Goal: Information Seeking & Learning: Learn about a topic

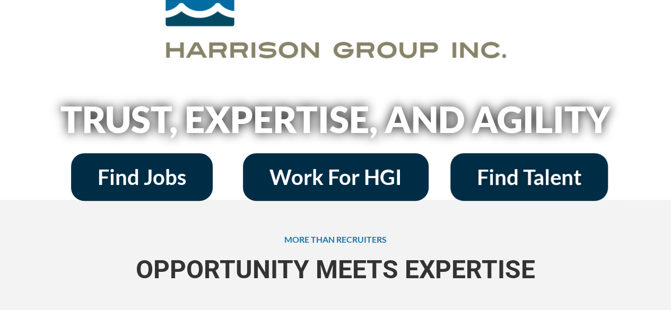
scroll to position [159, 0]
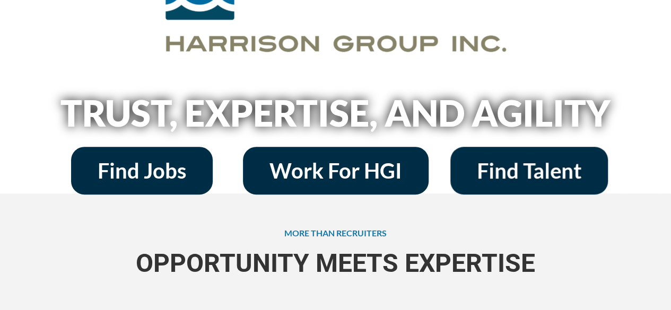
click at [164, 174] on span "Find Jobs" at bounding box center [142, 170] width 89 height 21
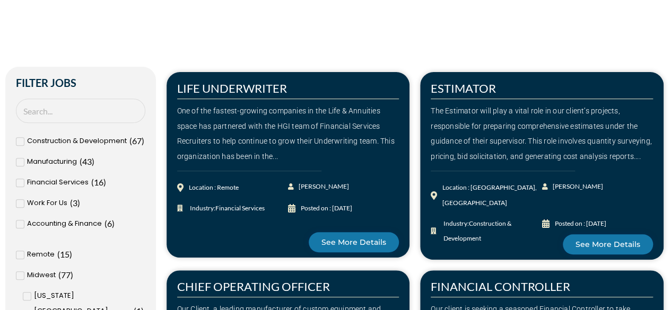
scroll to position [212, 0]
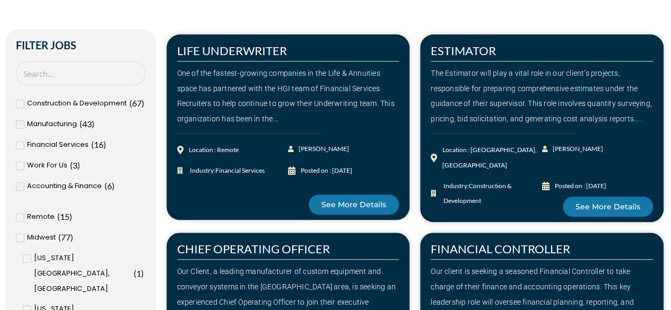
click at [20, 104] on icon at bounding box center [20, 104] width 3 height 3
click at [0, 0] on input "Construction & Development ( 67 )" at bounding box center [0, 0] width 0 height 0
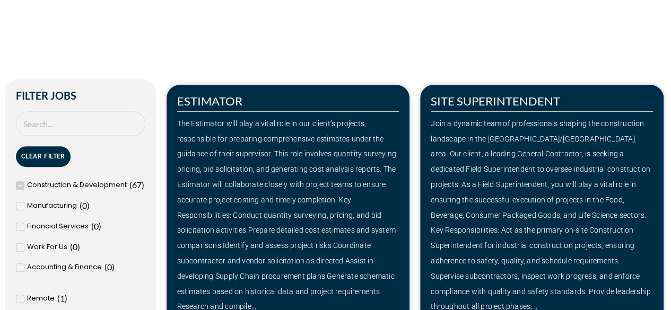
scroll to position [0, 0]
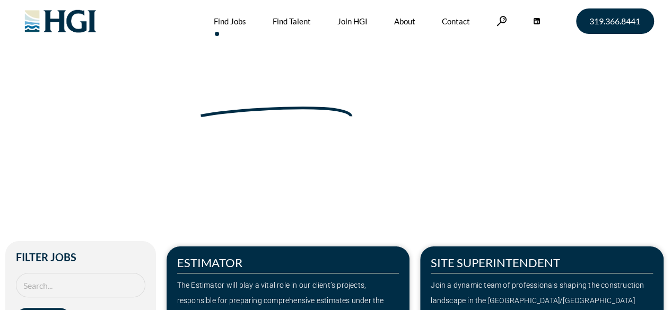
click at [501, 21] on link at bounding box center [501, 21] width 11 height 10
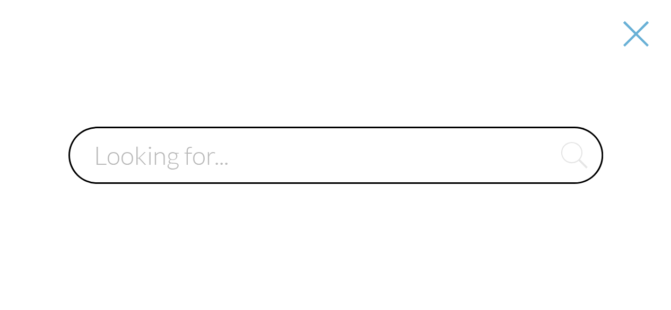
paste input "Construction Project Manager"
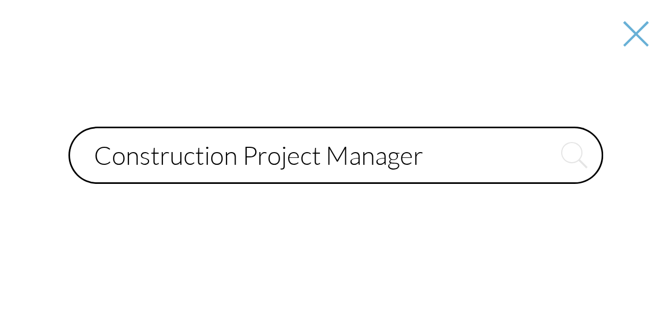
type input "Construction Project Manager"
click at [546, 127] on button "submit" at bounding box center [574, 155] width 57 height 57
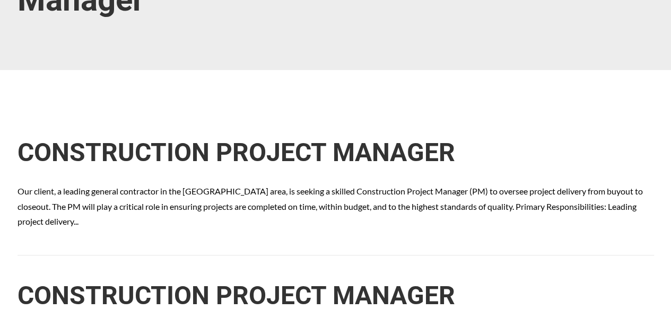
scroll to position [265, 0]
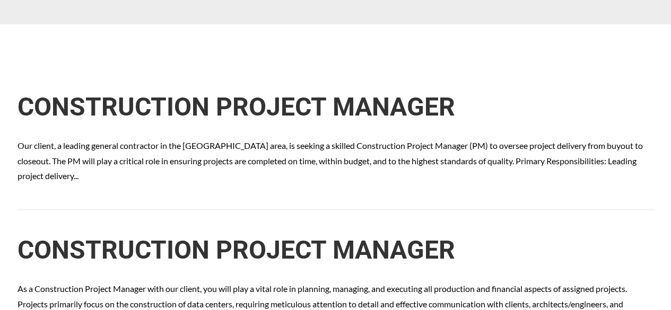
click at [188, 114] on link "CONSTRUCTION PROJECT MANAGER" at bounding box center [235, 107] width 437 height 30
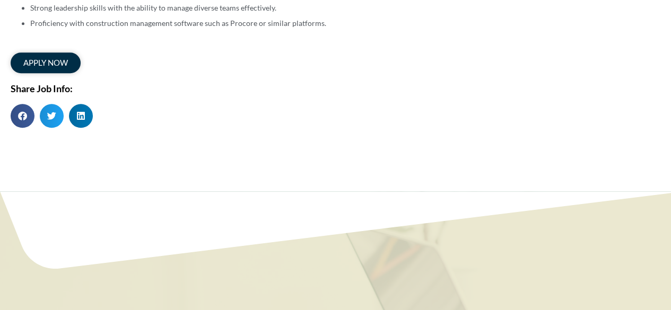
scroll to position [477, 0]
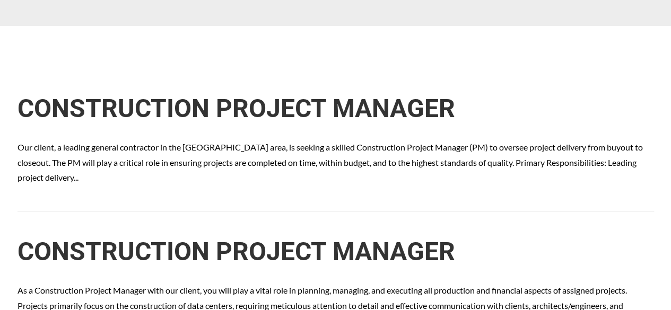
scroll to position [265, 0]
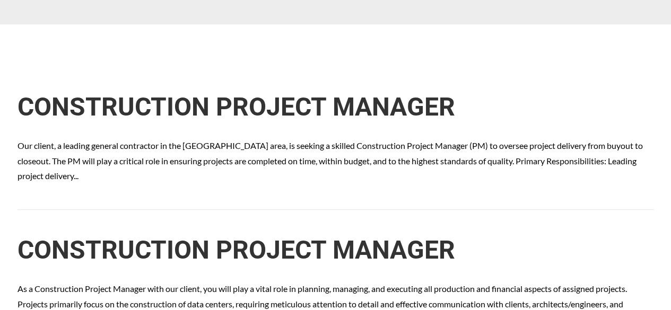
click at [180, 242] on link "CONSTRUCTION PROJECT MANAGER" at bounding box center [235, 250] width 437 height 30
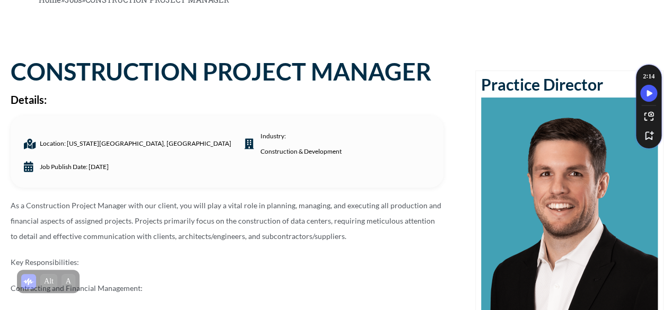
scroll to position [106, 0]
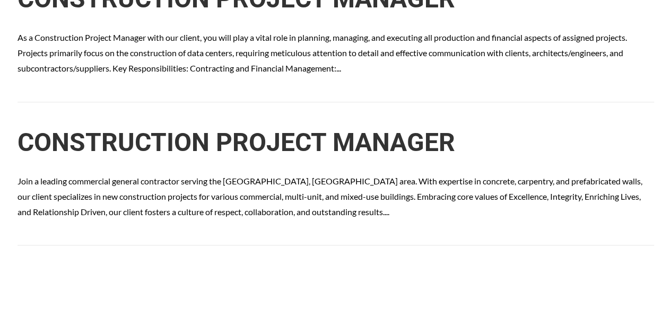
scroll to position [530, 0]
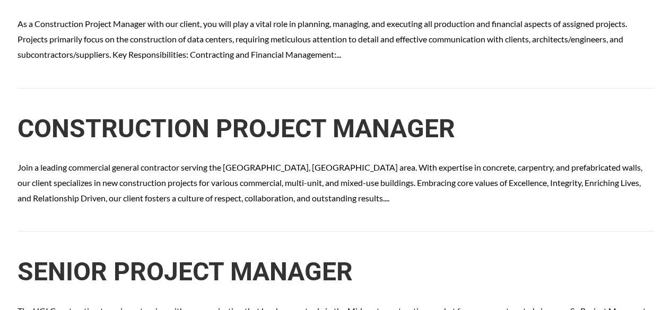
click at [155, 135] on link "CONSTRUCTION PROJECT MANAGER" at bounding box center [235, 128] width 437 height 30
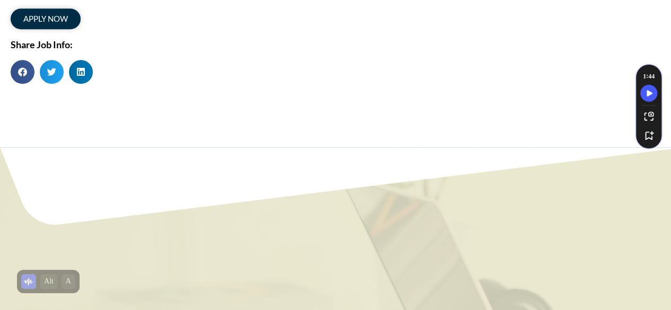
scroll to position [583, 0]
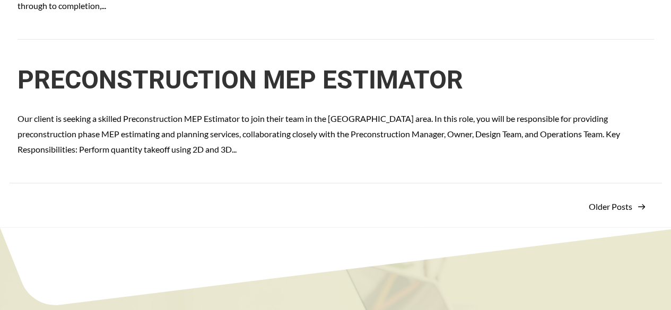
scroll to position [1660, 0]
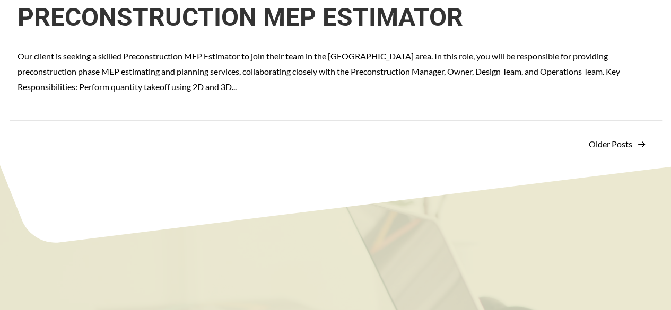
click at [617, 142] on link "Older Posts" at bounding box center [617, 144] width 57 height 21
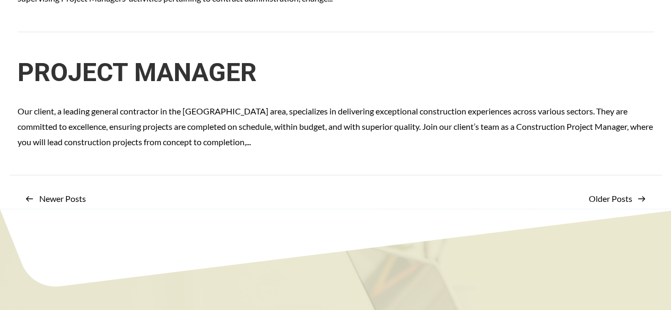
scroll to position [1644, 0]
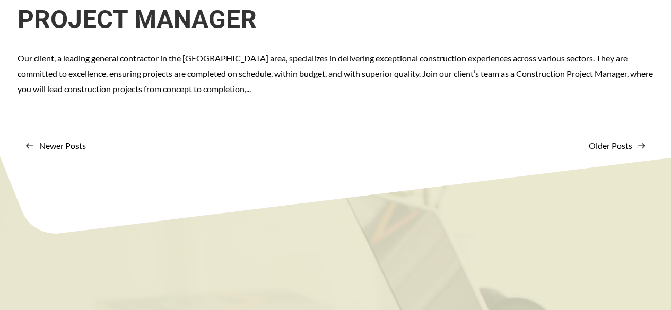
click at [68, 135] on link "Newer Posts" at bounding box center [55, 145] width 60 height 21
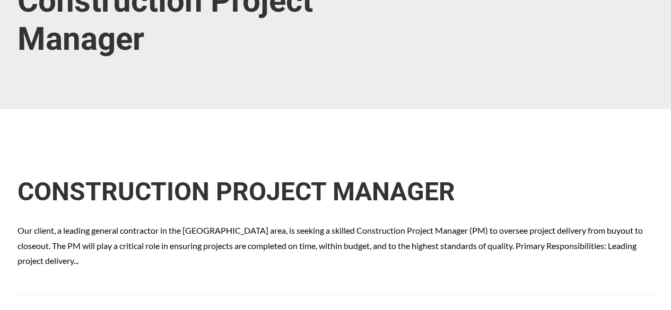
scroll to position [265, 0]
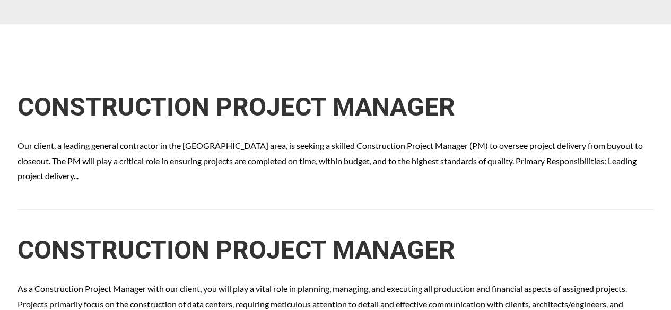
click at [93, 104] on link "CONSTRUCTION PROJECT MANAGER" at bounding box center [235, 107] width 437 height 30
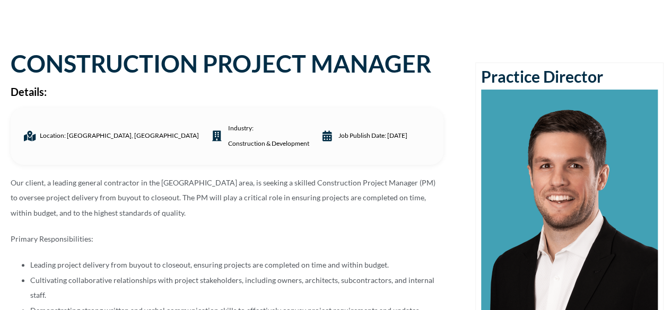
scroll to position [53, 0]
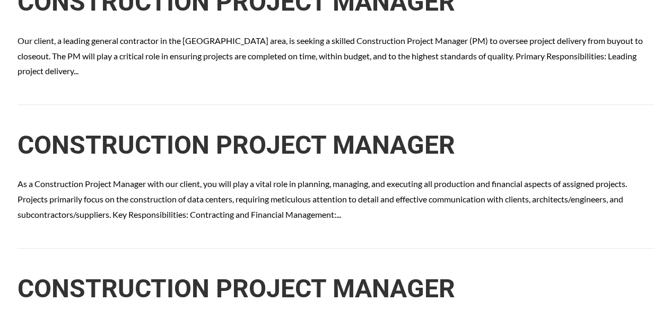
scroll to position [318, 0]
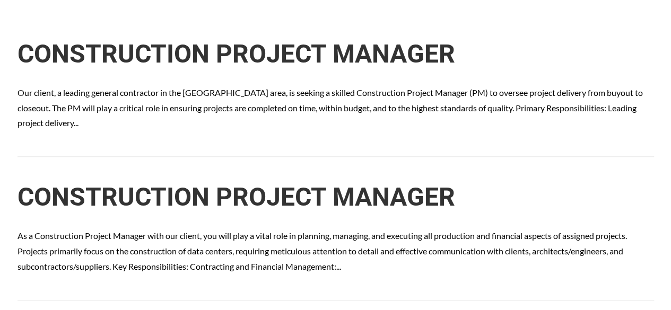
click at [174, 198] on link "CONSTRUCTION PROJECT MANAGER" at bounding box center [235, 197] width 437 height 30
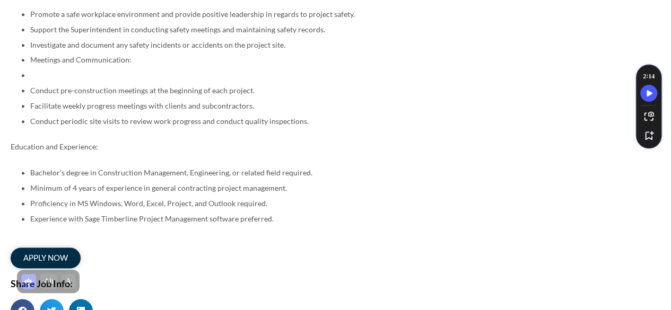
scroll to position [583, 0]
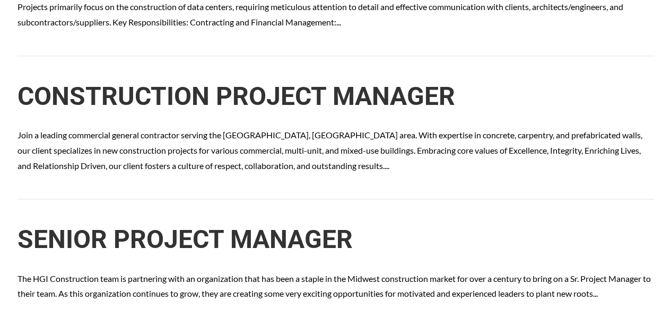
scroll to position [546, 0]
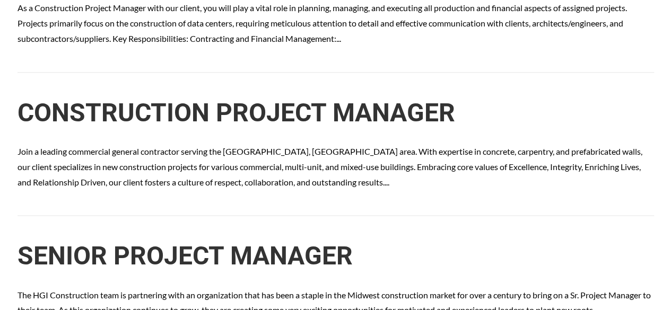
click at [113, 116] on link "CONSTRUCTION PROJECT MANAGER" at bounding box center [235, 113] width 437 height 30
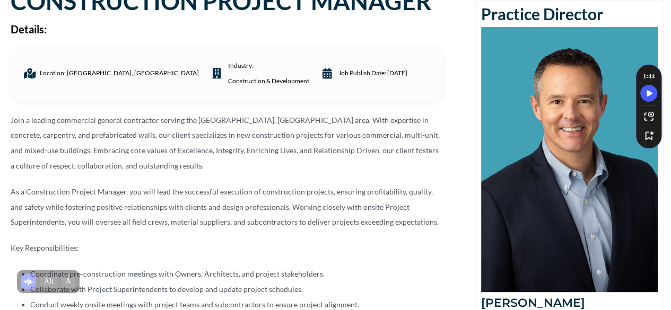
scroll to position [106, 0]
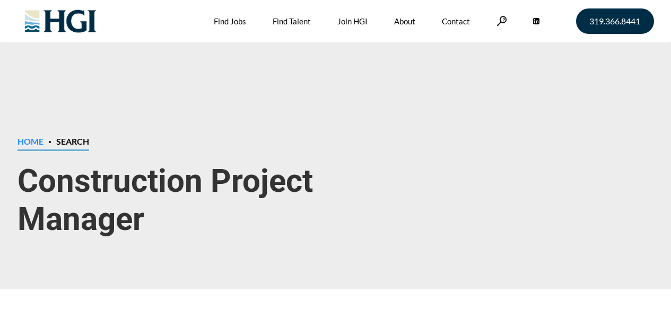
scroll to position [1660, 0]
